Goal: Book appointment/travel/reservation

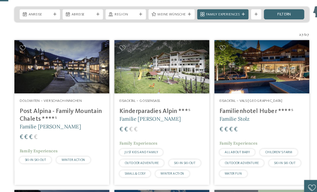
scroll to position [104, 0]
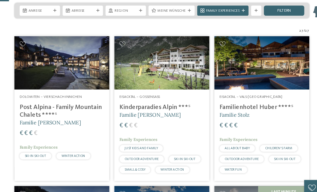
click at [32, 102] on h4 "Post Alpina - Family Mountain Chalets ****ˢ" at bounding box center [69, 99] width 75 height 14
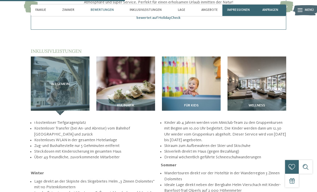
scroll to position [646, 0]
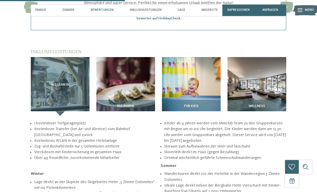
click at [140, 11] on span "Inklusivleistungen" at bounding box center [146, 10] width 32 height 4
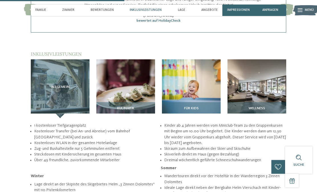
click at [134, 7] on div "Inklusivleistungen" at bounding box center [146, 10] width 37 height 11
click at [137, 11] on span "Inklusivleistungen" at bounding box center [146, 10] width 32 height 4
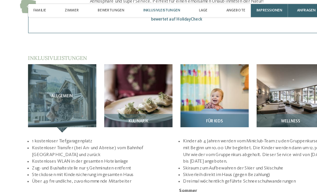
scroll to position [647, 0]
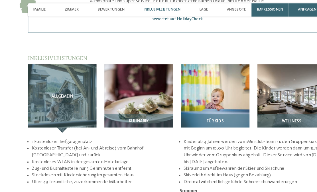
click at [201, 77] on img at bounding box center [191, 86] width 59 height 59
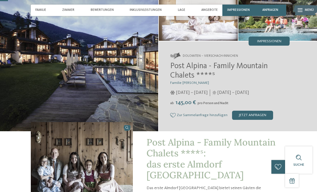
scroll to position [41, 0]
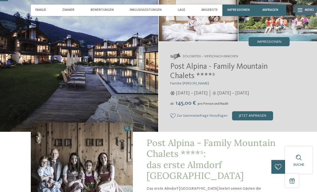
click at [310, 9] on span "Menü" at bounding box center [309, 10] width 9 height 5
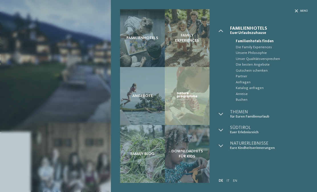
click at [248, 98] on span "Buchen" at bounding box center [272, 100] width 72 height 6
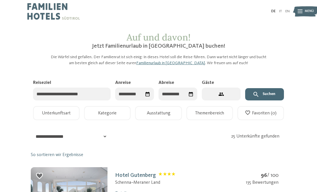
click at [130, 94] on input "Anreise" at bounding box center [134, 94] width 39 height 13
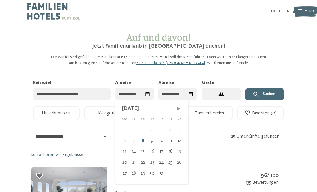
click at [182, 139] on div "12" at bounding box center [179, 140] width 9 height 11
type input "**********"
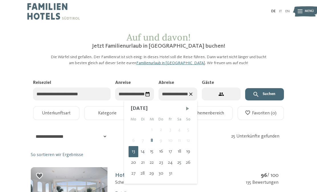
click at [191, 152] on div "19" at bounding box center [188, 151] width 9 height 11
type input "**********"
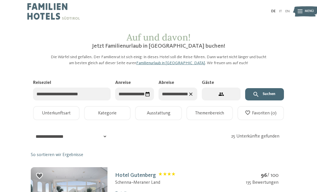
click at [229, 95] on button "2 Gäste – 1 Zimmer" at bounding box center [221, 94] width 39 height 13
select select "*"
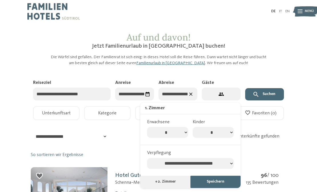
click at [233, 134] on select "* * * * * * * *" at bounding box center [213, 132] width 41 height 11
select select "*"
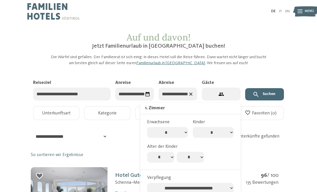
click at [177, 161] on select "* * * * * * * * * * ** ** ** ** ** ** ** **" at bounding box center [190, 157] width 27 height 11
select select "*"
click at [170, 158] on select "* * * * * * * * * * ** ** ** ** ** ** ** **" at bounding box center [160, 157] width 27 height 11
select select "**"
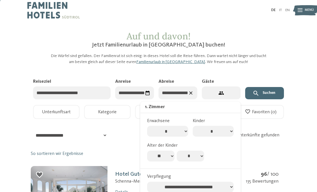
scroll to position [1, 0]
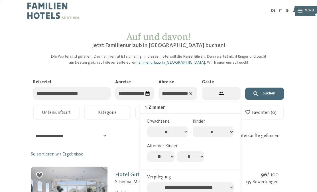
click at [278, 92] on button "Suchen" at bounding box center [264, 94] width 39 height 13
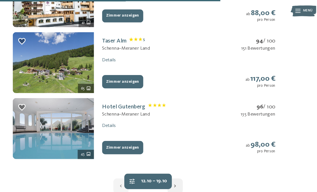
scroll to position [639, 1]
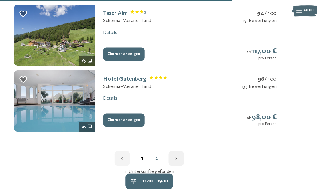
click at [177, 151] on button "button" at bounding box center [184, 149] width 15 height 15
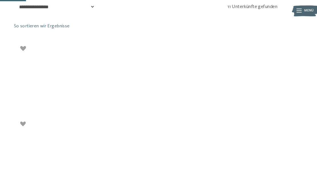
scroll to position [130, 0]
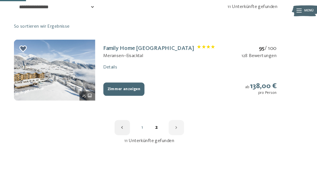
click at [126, 119] on button "button" at bounding box center [133, 120] width 15 height 15
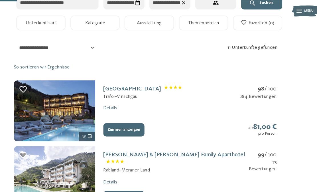
scroll to position [92, 0]
click at [115, 86] on link "Hotel Bella Vista" at bounding box center [152, 84] width 74 height 6
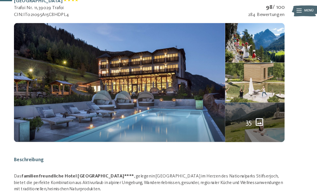
scroll to position [74, 0]
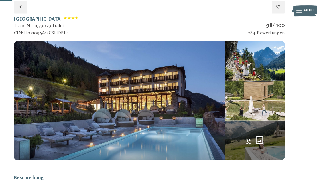
select select "**"
select select "*"
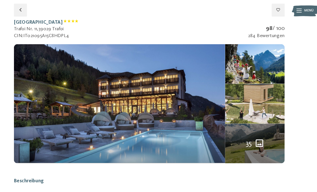
scroll to position [70, 0]
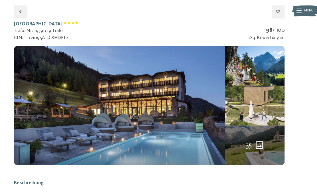
click at [45, 110] on img at bounding box center [130, 99] width 199 height 112
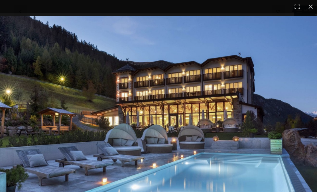
click at [297, 105] on img at bounding box center [158, 104] width 317 height 179
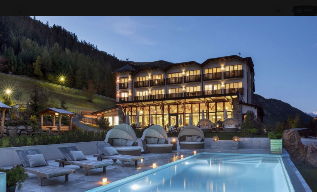
click at [283, 111] on img at bounding box center [158, 104] width 317 height 179
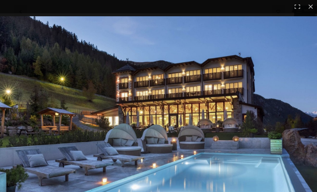
click at [22, 7] on div "16 / 38" at bounding box center [158, 6] width 317 height 13
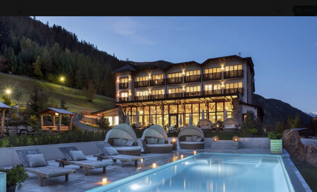
click at [9, 1] on div "16 / 38" at bounding box center [158, 6] width 317 height 13
